Goal: Transaction & Acquisition: Purchase product/service

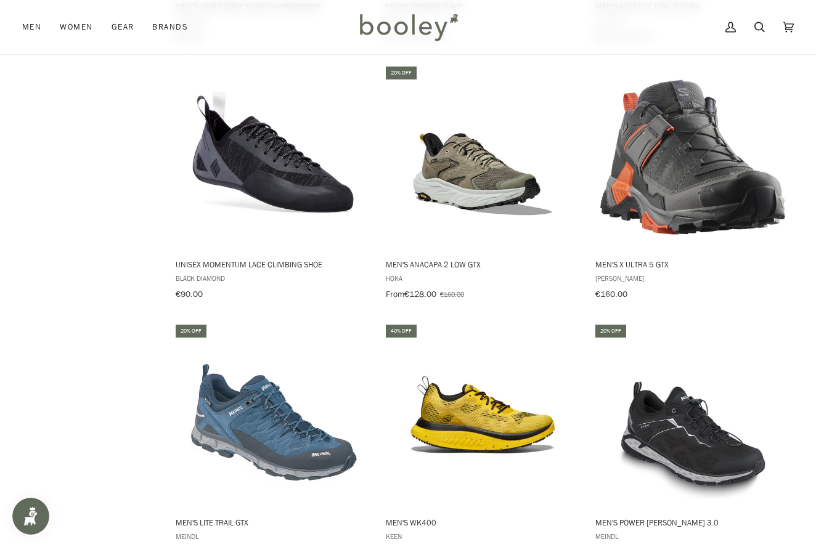
scroll to position [1191, 0]
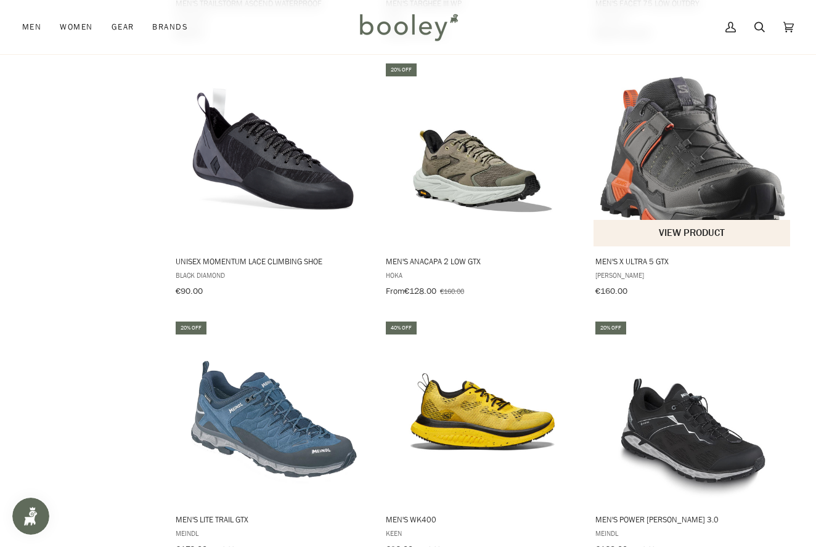
click at [663, 192] on img "Men's X Ultra 5 GTX" at bounding box center [692, 154] width 185 height 185
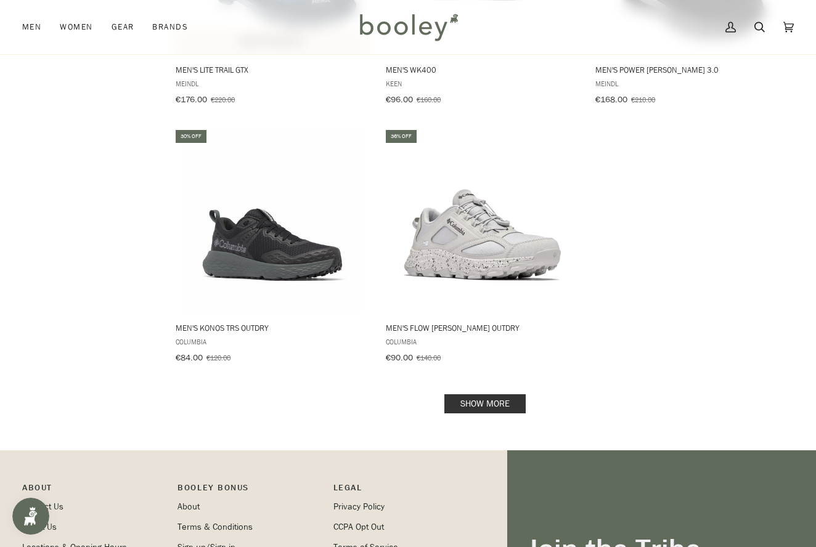
scroll to position [1682, 0]
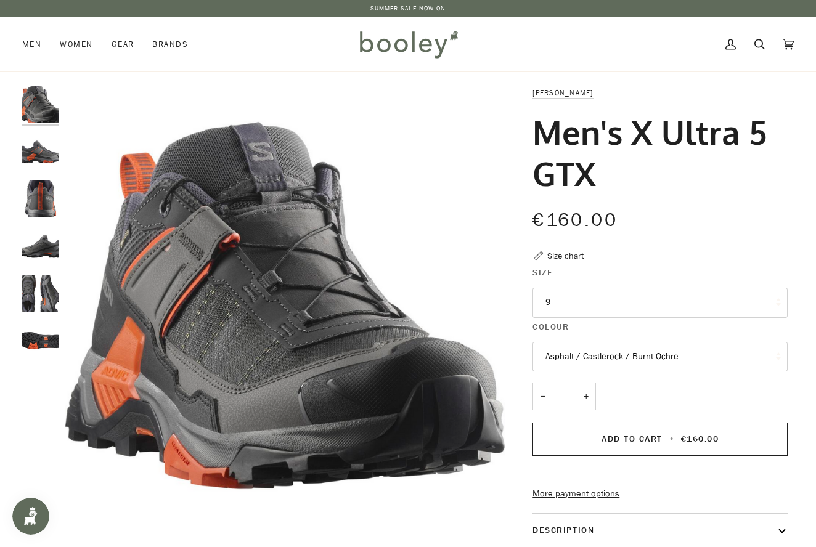
click at [551, 300] on button "9" at bounding box center [660, 303] width 255 height 30
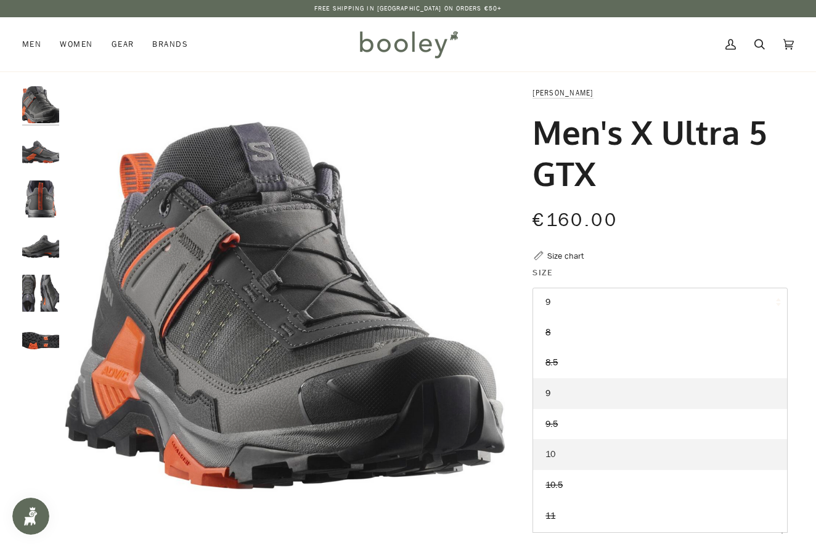
click at [553, 452] on span "10" at bounding box center [551, 455] width 10 height 12
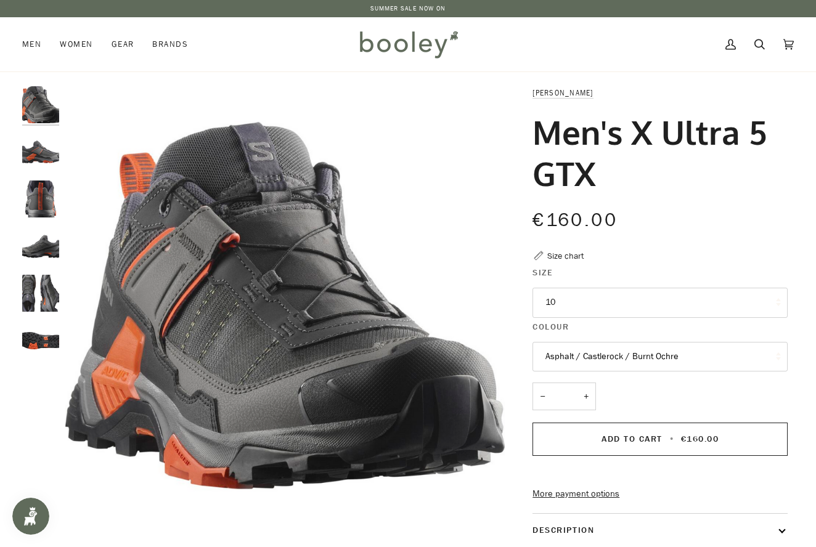
click at [40, 154] on img "Salomon Men's X Ultra 5 GTX Asphalt / Castlerock / Burnt Ochre - Booley Galway" at bounding box center [40, 151] width 37 height 37
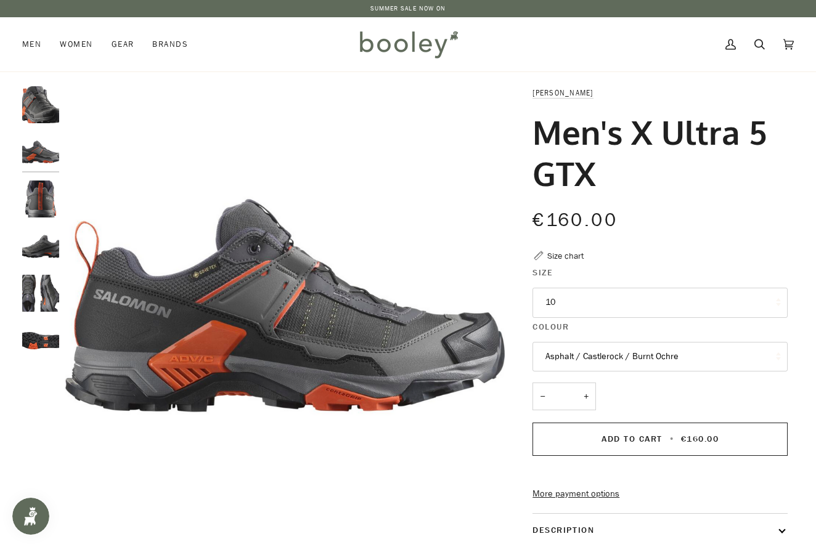
click at [37, 201] on img "Salomon Men's X Ultra 5 GTX Asphalt / Castlerock / Burnt Ochre - Booley Galway" at bounding box center [40, 199] width 37 height 37
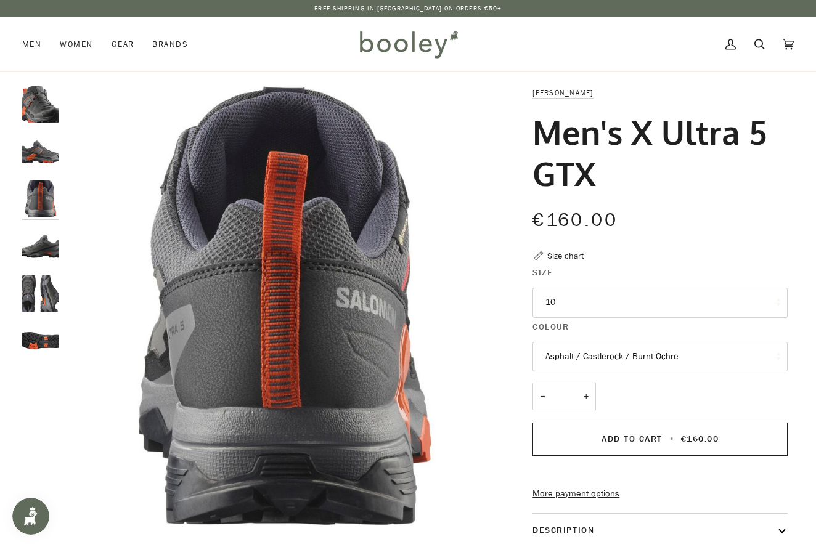
click at [43, 249] on img "Salomon Men's X Ultra 5 GTX Asphalt / Castlerock / Burnt Ochre - Booley Galway" at bounding box center [40, 246] width 37 height 37
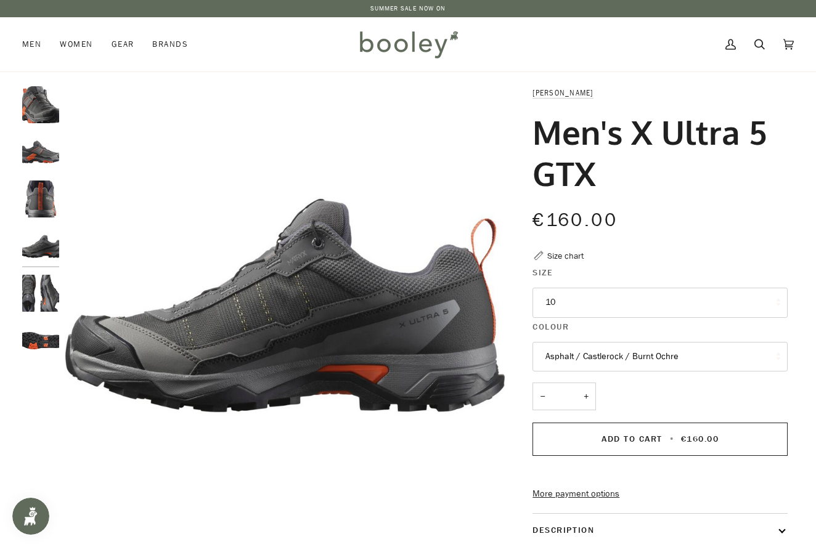
click at [39, 290] on img "Salomon Men's X Ultra 5 GTX Asphalt / Castlerock / Burnt Ochre - Booley Galway" at bounding box center [40, 293] width 37 height 37
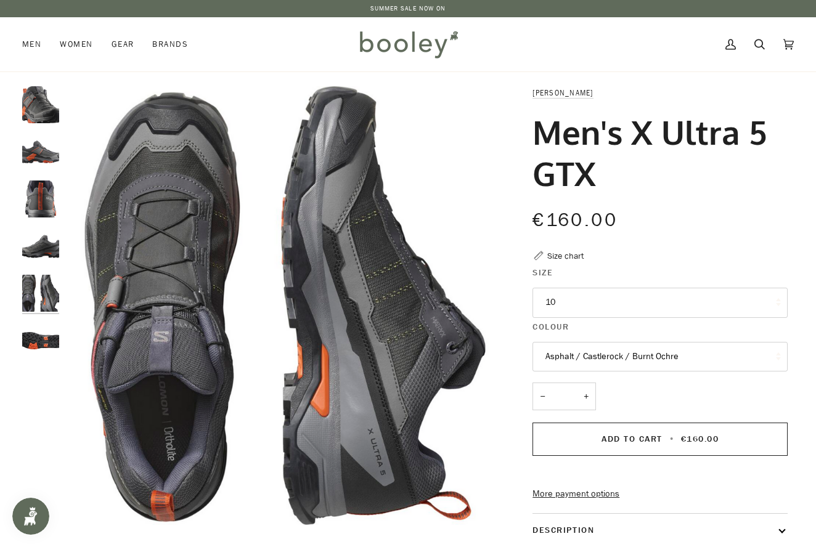
click at [46, 343] on img "Salomon Men's X Ultra 5 GTX Asphalt / Castlerock / Burnt Ochre - Booley Galway" at bounding box center [40, 340] width 37 height 37
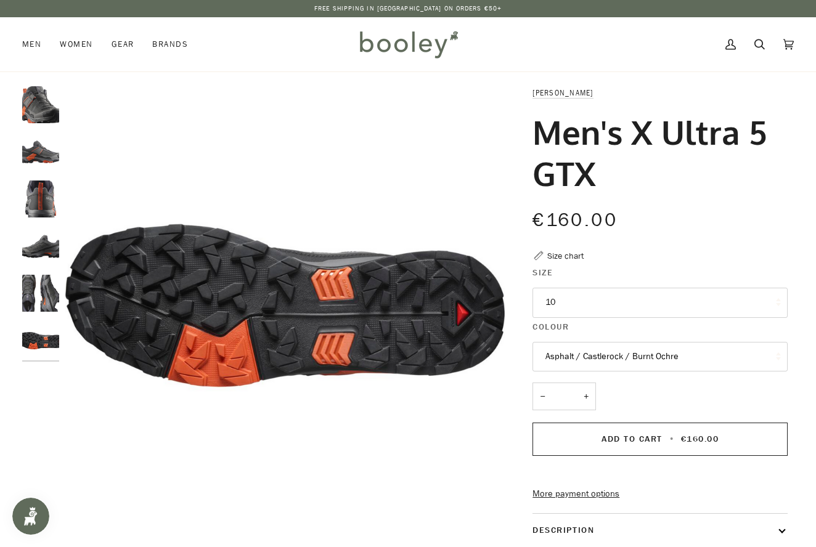
click at [44, 113] on img "Salomon Men's X Ultra 5 GTX Asphalt / Castlerock / Burnt Ochre - Booley Galway" at bounding box center [40, 104] width 37 height 37
